Goal: Task Accomplishment & Management: Use online tool/utility

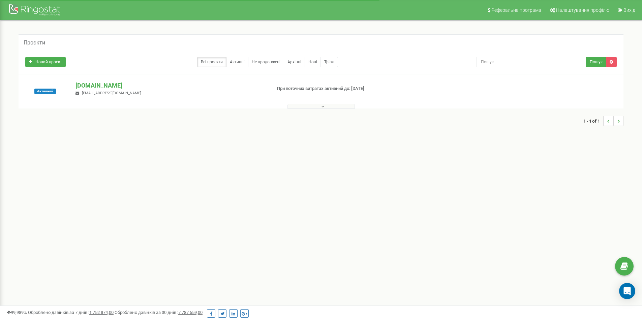
click at [89, 84] on p "[DOMAIN_NAME]" at bounding box center [171, 85] width 190 height 9
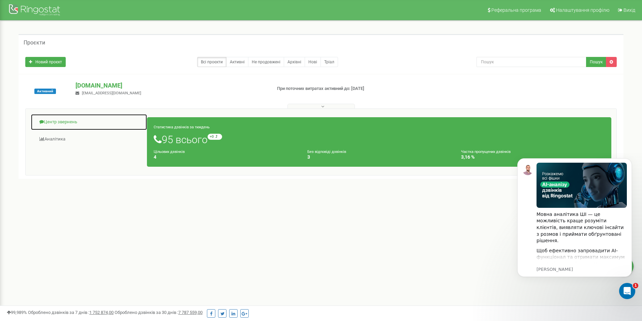
click at [72, 120] on link "Центр звернень" at bounding box center [89, 122] width 117 height 17
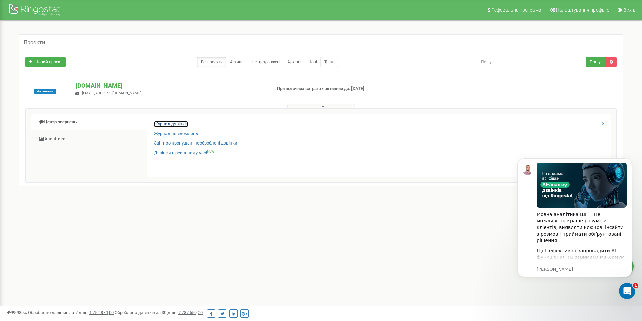
click at [166, 122] on link "Журнал дзвінків" at bounding box center [171, 124] width 34 height 6
click at [169, 123] on link "Журнал дзвінків" at bounding box center [171, 124] width 34 height 6
click at [172, 122] on link "Журнал дзвінків" at bounding box center [171, 124] width 34 height 6
click at [172, 123] on link "Журнал дзвінків" at bounding box center [171, 124] width 34 height 6
click at [176, 128] on div "Журнал дзвінків" at bounding box center [379, 126] width 450 height 10
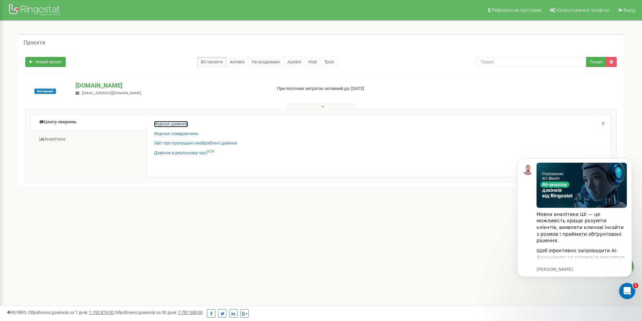
click at [175, 127] on link "Журнал дзвінків" at bounding box center [171, 124] width 34 height 6
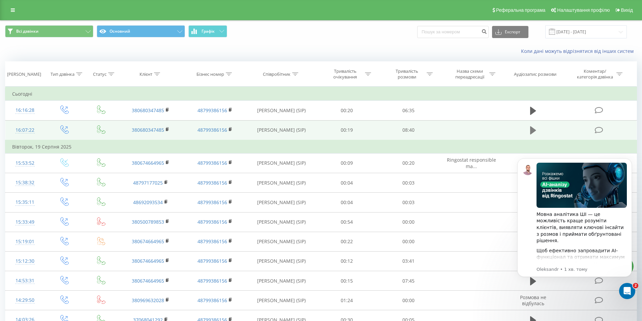
click at [534, 129] on icon at bounding box center [533, 130] width 6 height 8
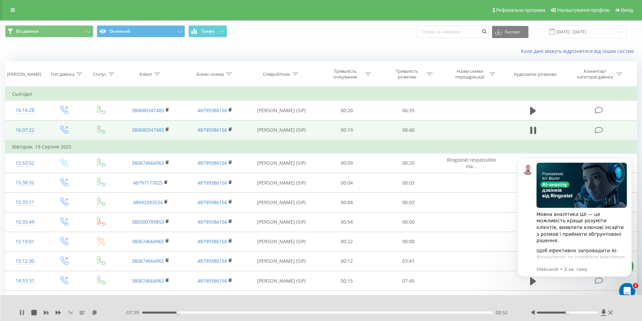
click at [20, 313] on icon at bounding box center [21, 312] width 5 height 5
click at [22, 312] on icon at bounding box center [22, 312] width 4 height 5
click at [20, 311] on icon at bounding box center [20, 312] width 1 height 5
